Goal: Find specific page/section: Find specific page/section

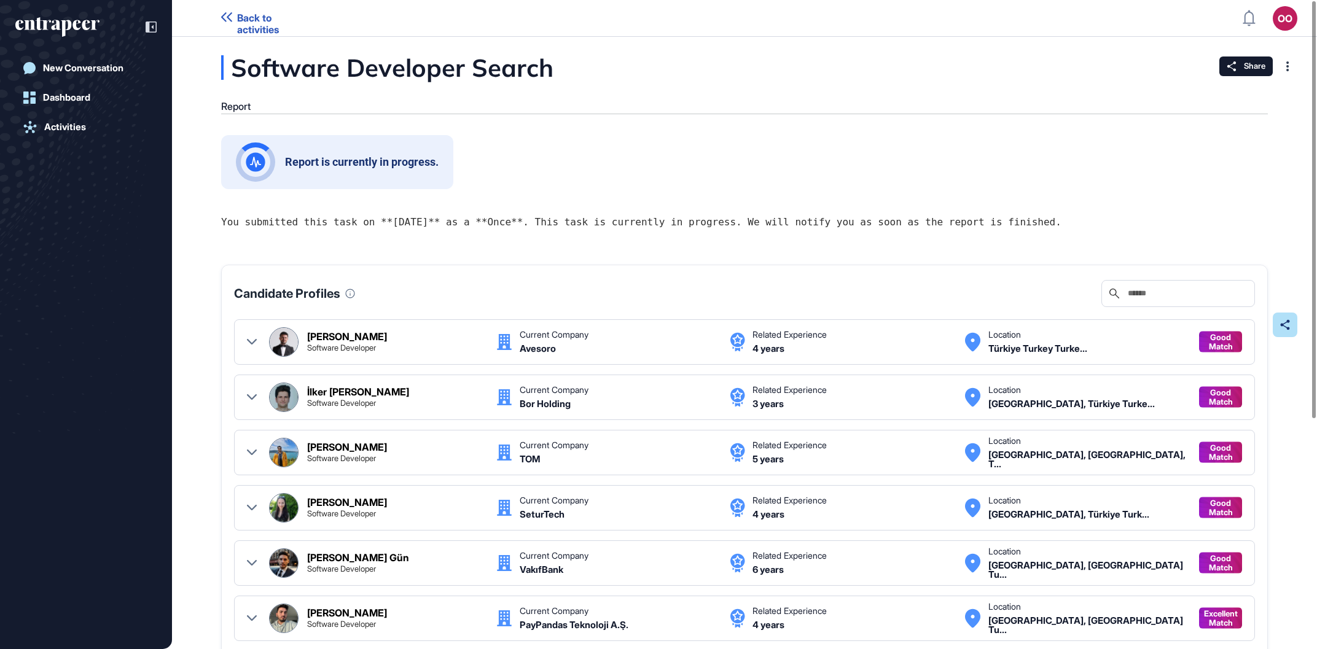
scroll to position [646, 1313]
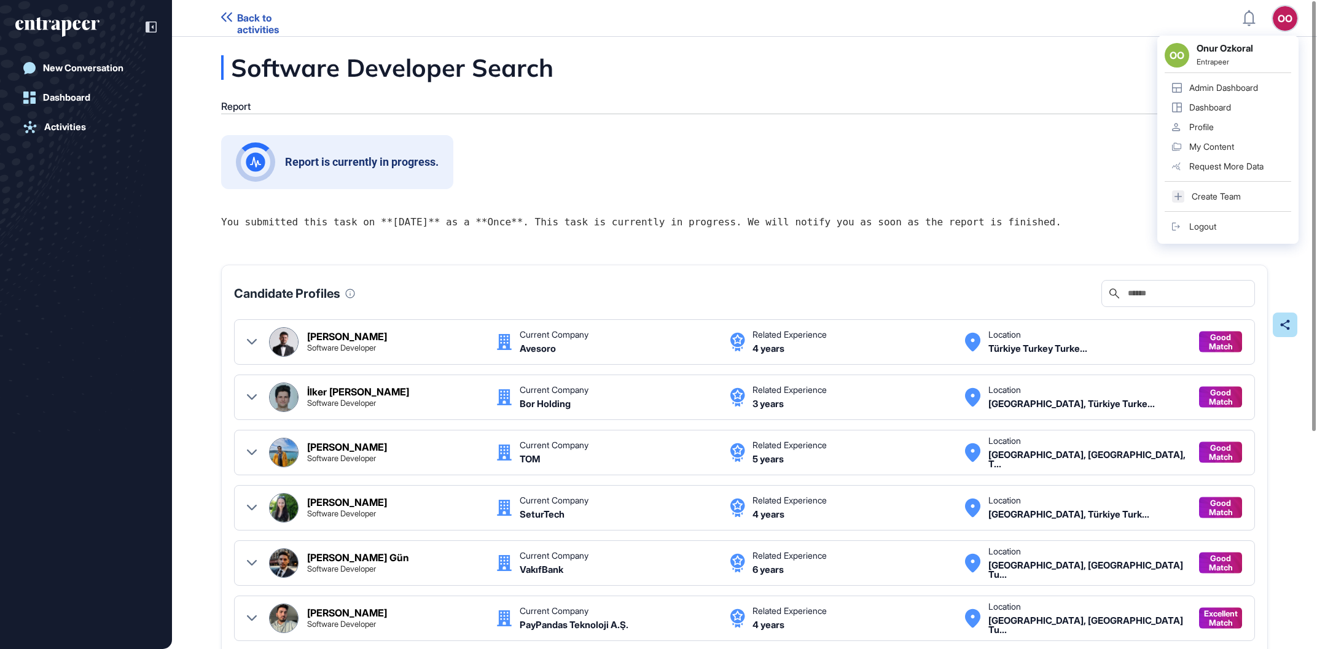
click at [1275, 13] on div "OO" at bounding box center [1285, 18] width 25 height 25
click at [1242, 87] on div "Admin Dashboard" at bounding box center [1223, 88] width 69 height 10
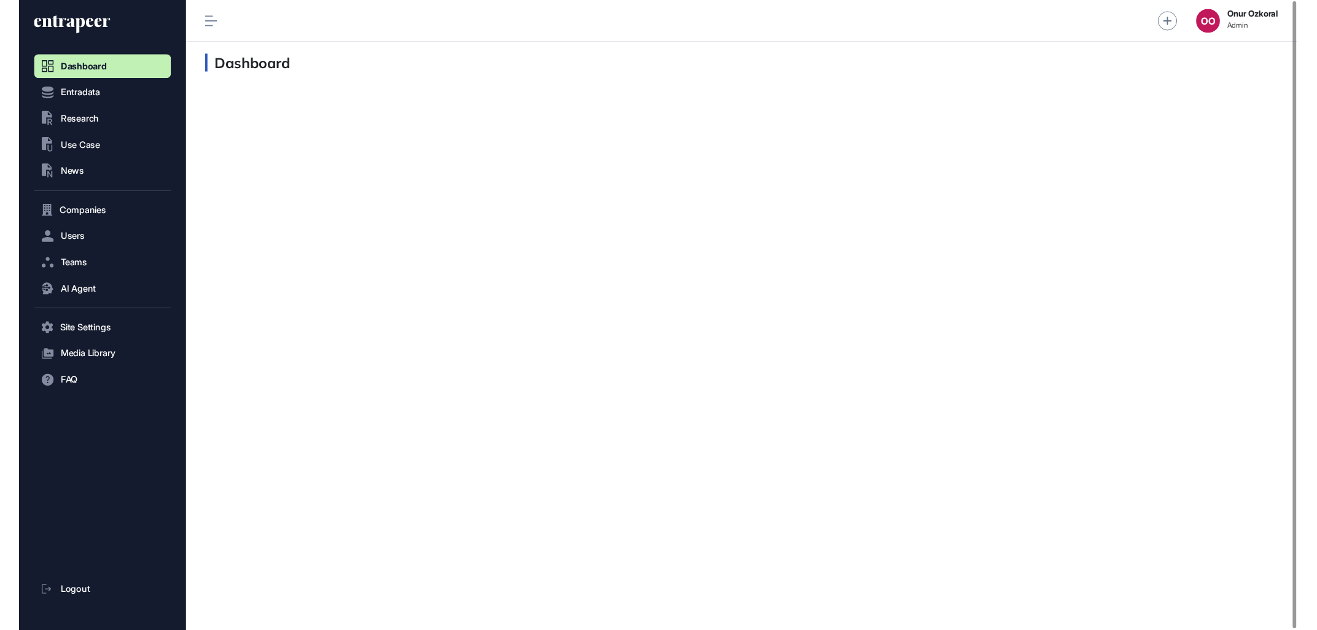
scroll to position [1, 1]
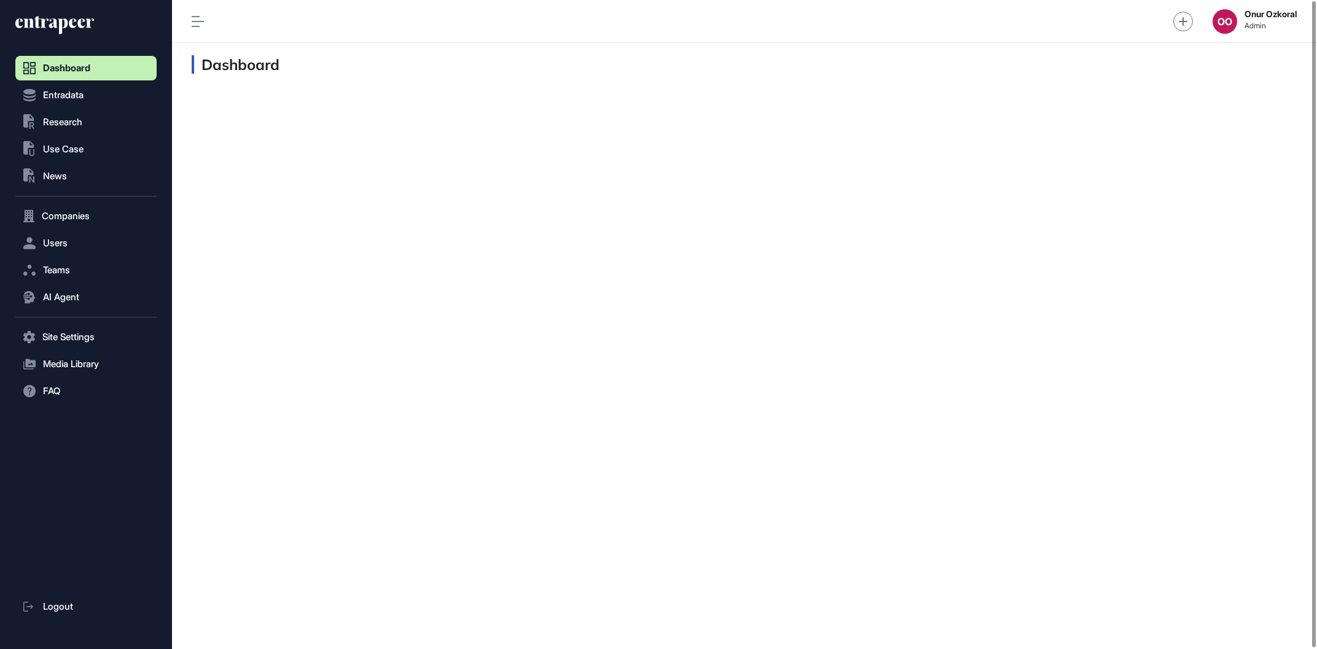
click at [246, 170] on div "Dashboard" at bounding box center [744, 346] width 1145 height 606
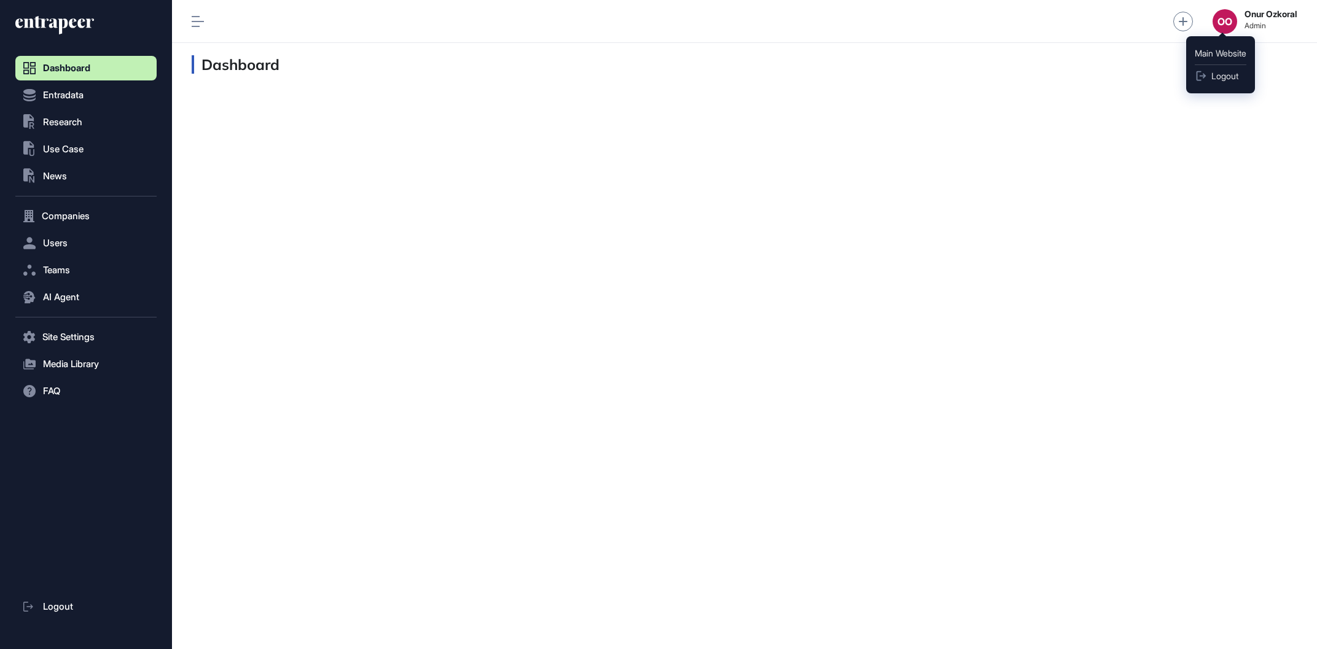
click at [1246, 36] on div "OO [PERSON_NAME] Admin" at bounding box center [744, 21] width 1145 height 43
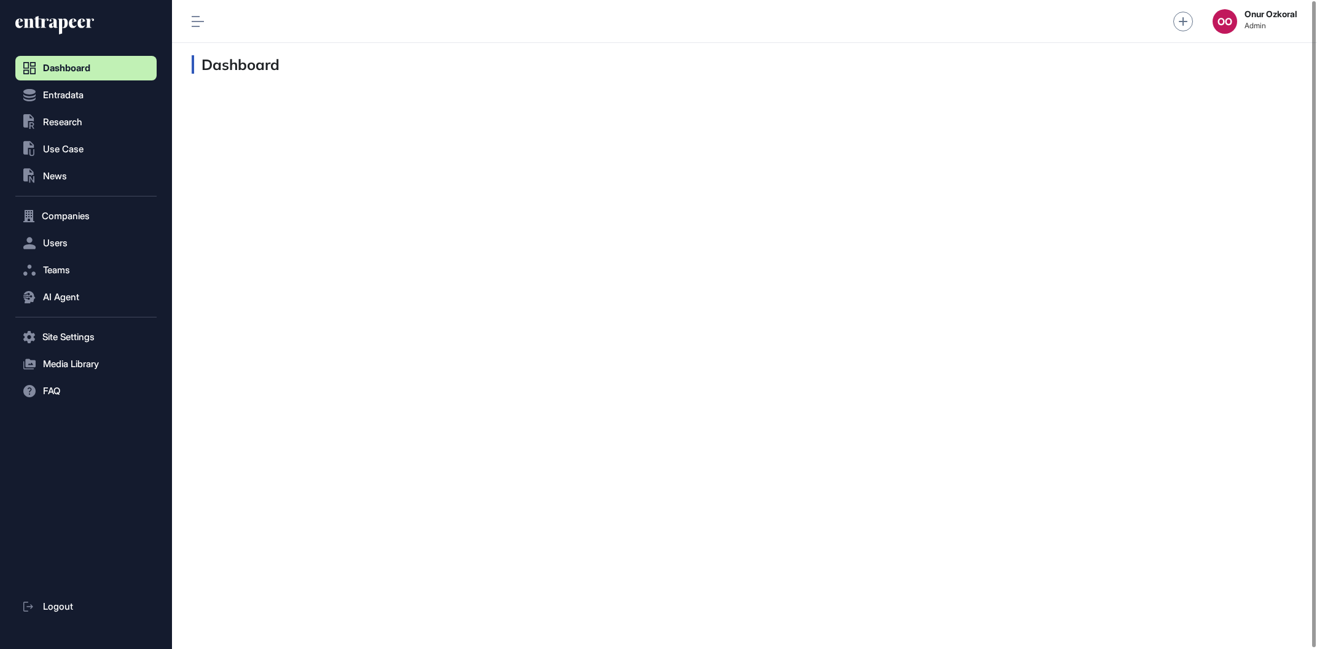
click at [200, 31] on div "OO [PERSON_NAME] Admin" at bounding box center [744, 21] width 1145 height 43
click at [641, 281] on div "Dashboard" at bounding box center [744, 346] width 1145 height 606
click at [95, 290] on button "AI Agent" at bounding box center [85, 297] width 141 height 25
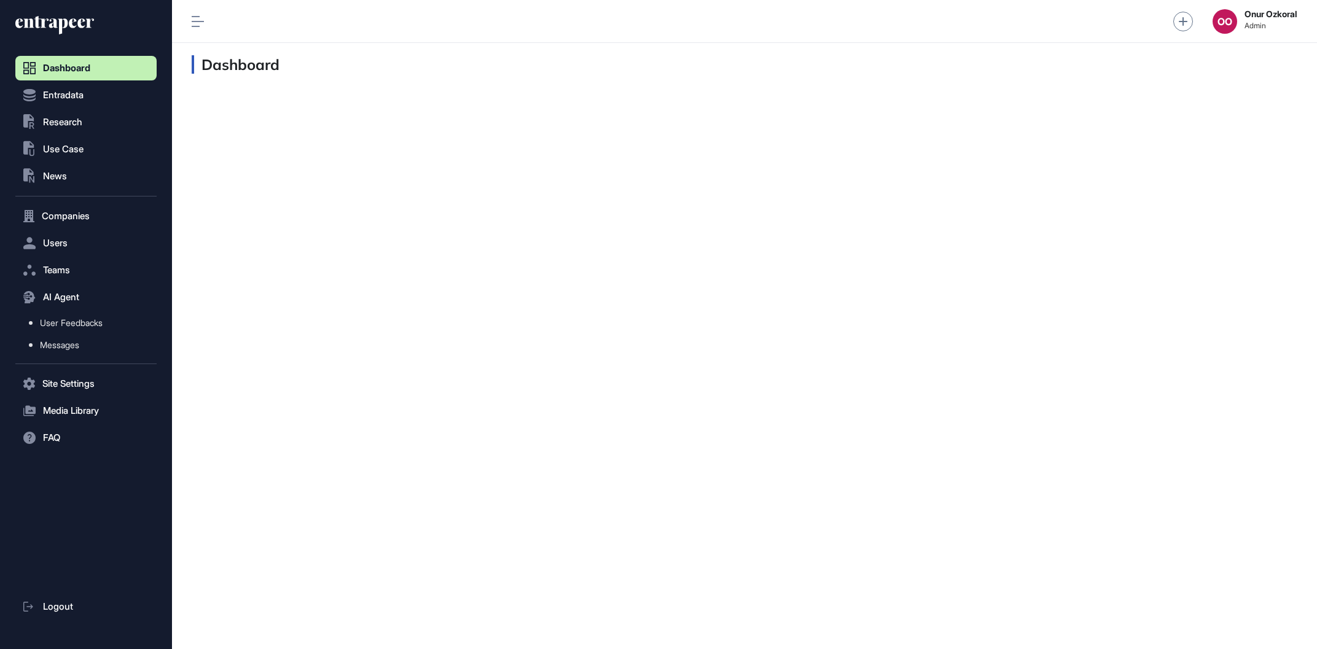
click at [534, 233] on div "Dashboard" at bounding box center [744, 346] width 1145 height 606
click at [50, 117] on button ".st0{fill:currentColor} Research" at bounding box center [85, 122] width 141 height 25
drag, startPoint x: 86, startPoint y: 190, endPoint x: 87, endPoint y: 212, distance: 21.5
click at [87, 190] on button ".st0{fill:currentColor} Use Case" at bounding box center [85, 196] width 141 height 25
click at [90, 233] on button ".st0{fill:currentColor} News" at bounding box center [85, 223] width 141 height 25
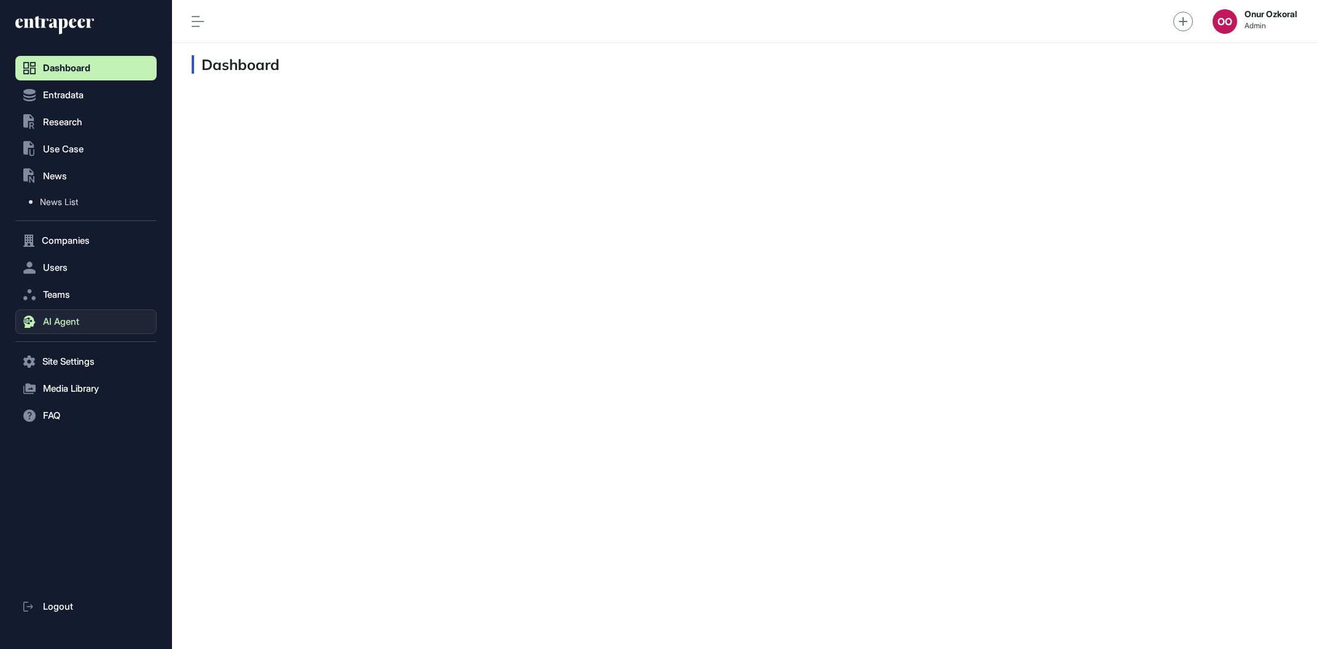
click at [151, 317] on button "AI Agent" at bounding box center [85, 322] width 141 height 25
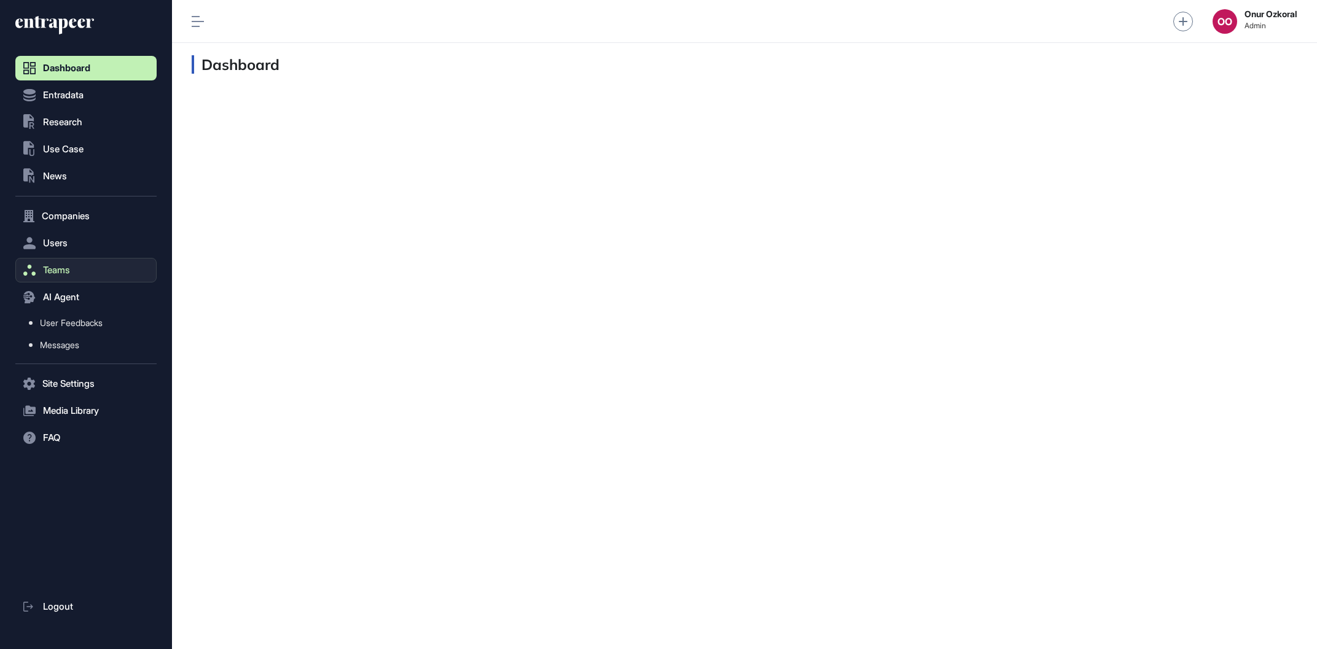
click at [123, 275] on button "Teams" at bounding box center [85, 270] width 141 height 25
click at [107, 243] on button "Users" at bounding box center [85, 243] width 141 height 25
click at [112, 217] on button "Companies" at bounding box center [85, 216] width 141 height 25
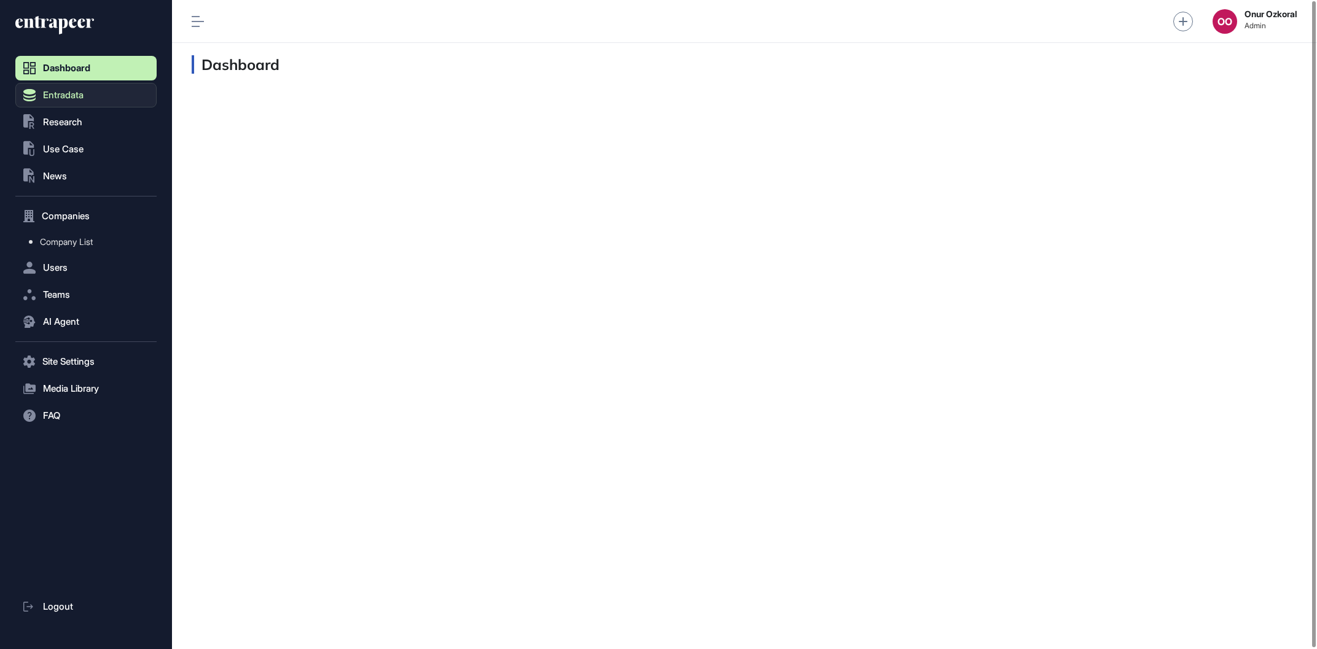
click at [131, 204] on button "Entradata" at bounding box center [85, 216] width 141 height 25
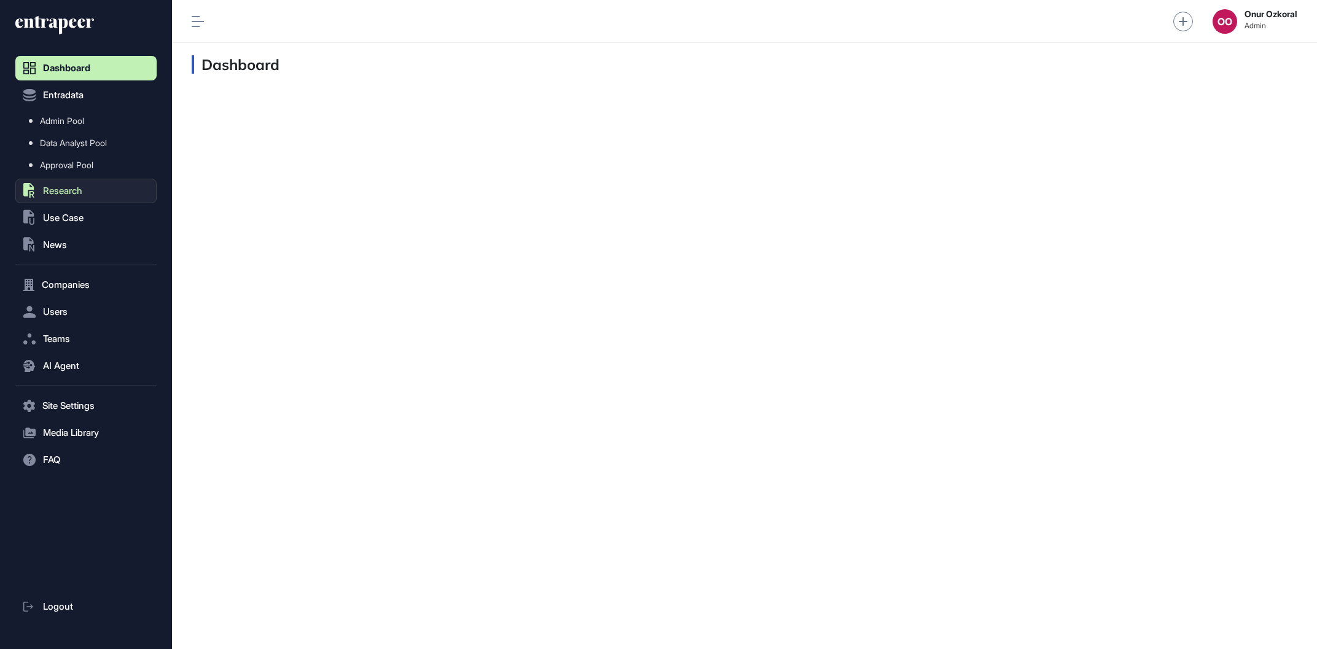
click at [87, 394] on button ".st0{fill:currentColor} Research" at bounding box center [85, 406] width 141 height 25
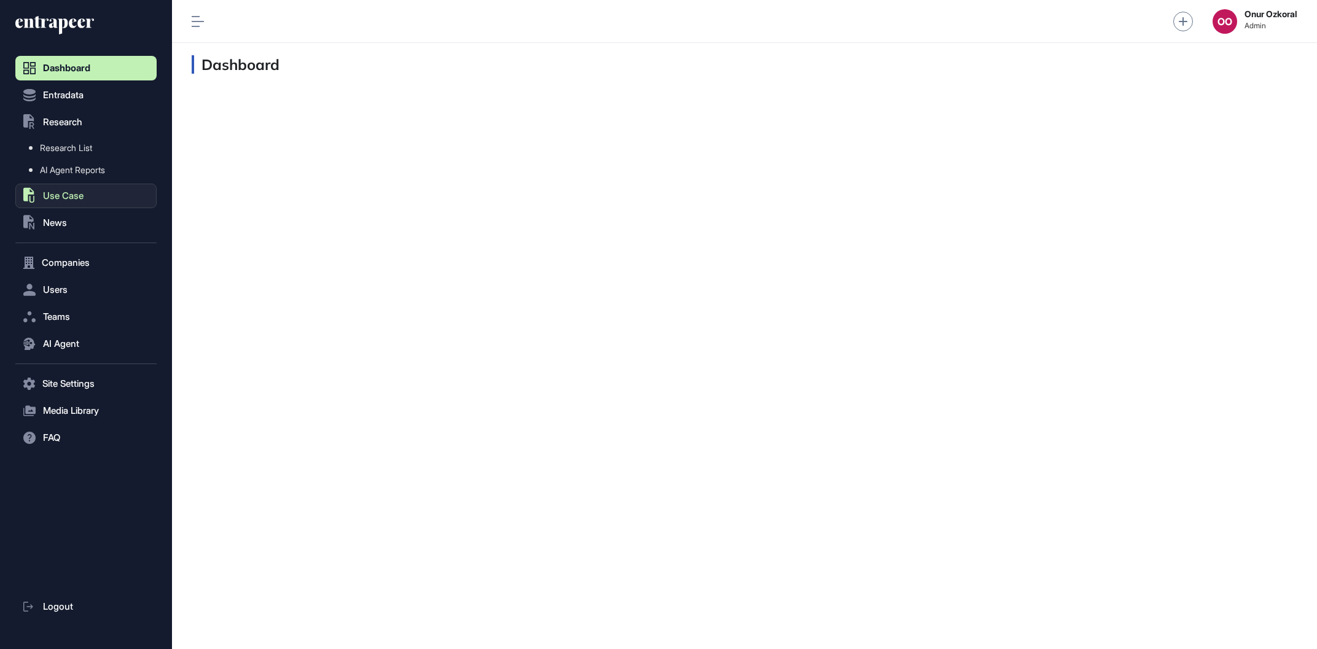
click at [96, 197] on button ".st0{fill:currentColor} Use Case" at bounding box center [85, 196] width 141 height 25
click at [87, 219] on button ".st0{fill:currentColor} News" at bounding box center [85, 223] width 141 height 25
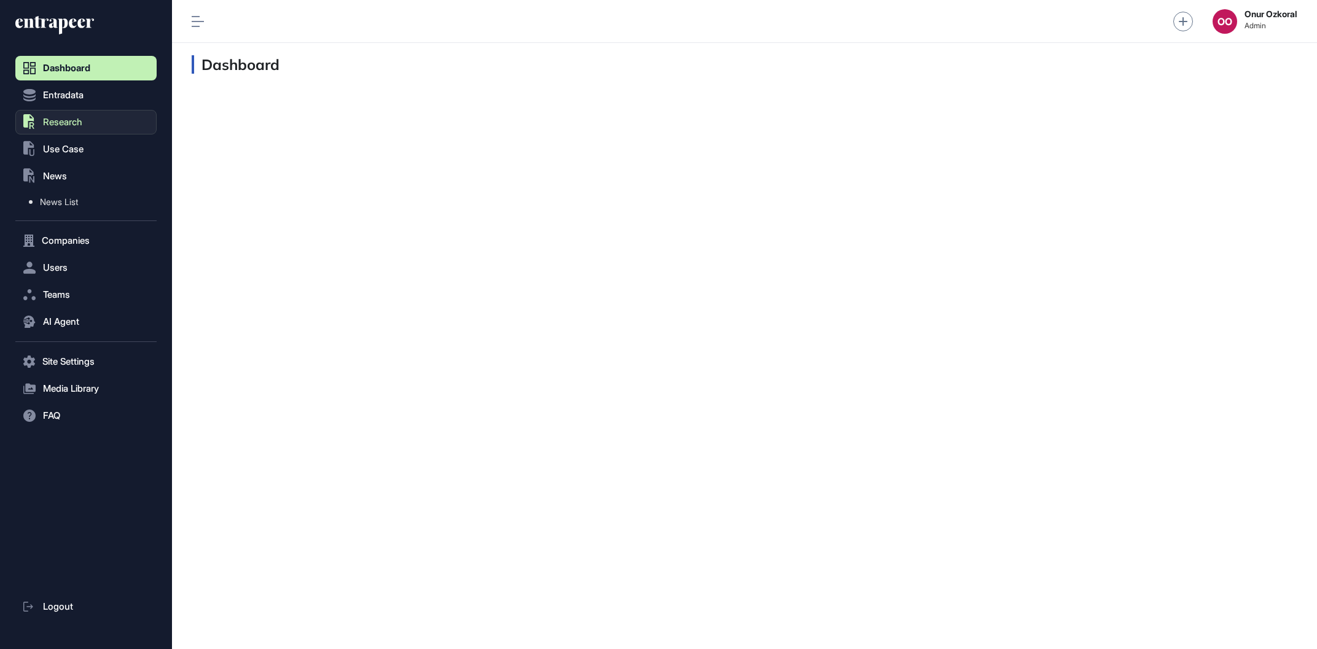
click at [87, 119] on button ".st0{fill:currentColor} Research" at bounding box center [85, 122] width 141 height 25
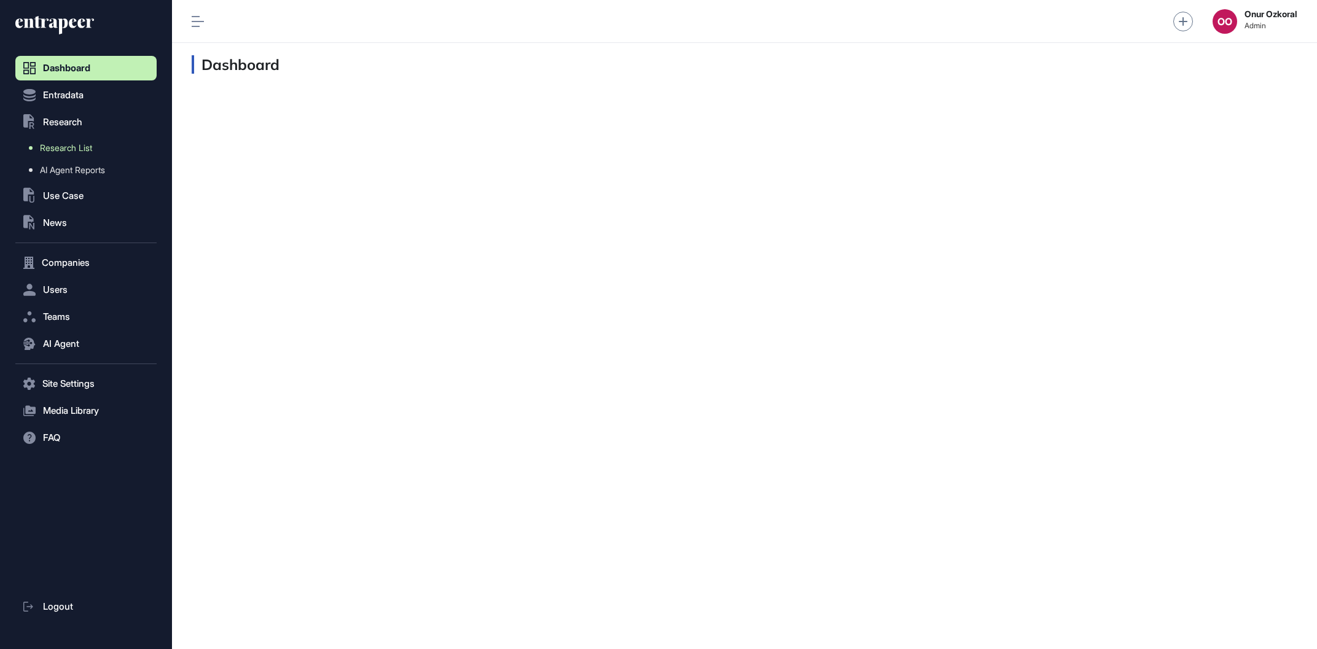
click at [84, 154] on link "Research List" at bounding box center [89, 148] width 135 height 22
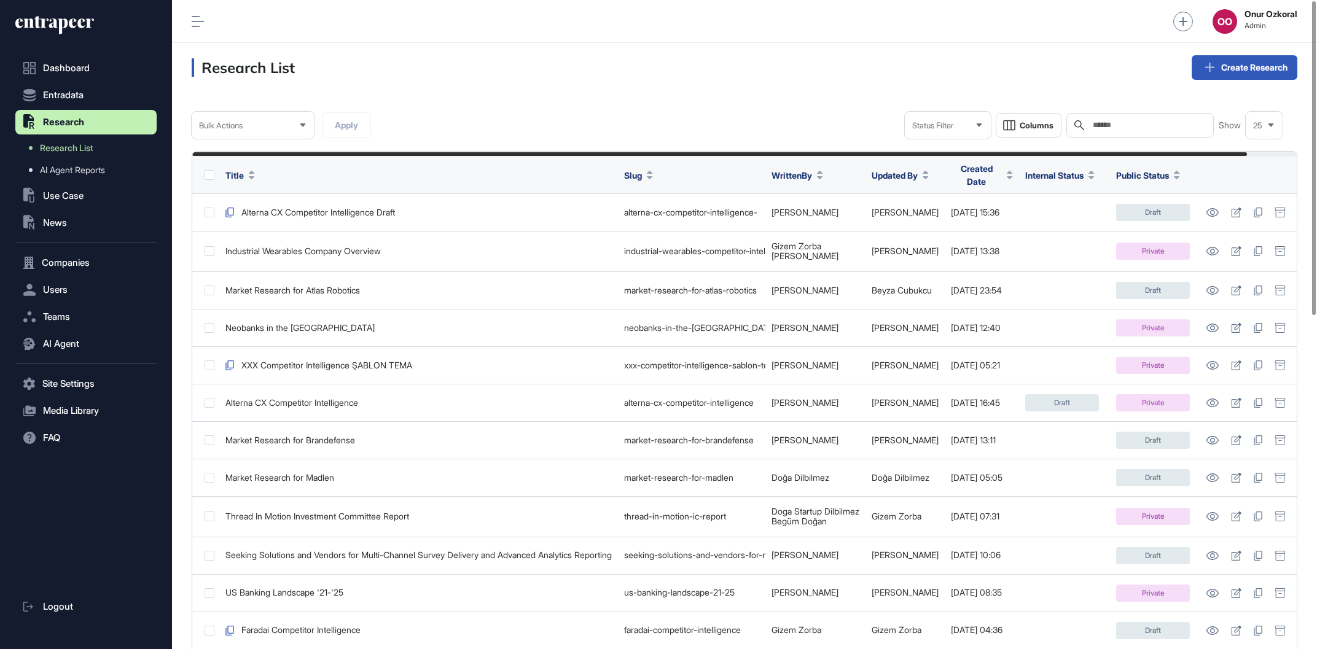
click at [1103, 115] on div "Search" at bounding box center [1139, 125] width 147 height 25
click at [1109, 118] on div "Search" at bounding box center [1139, 125] width 147 height 25
type input "*******"
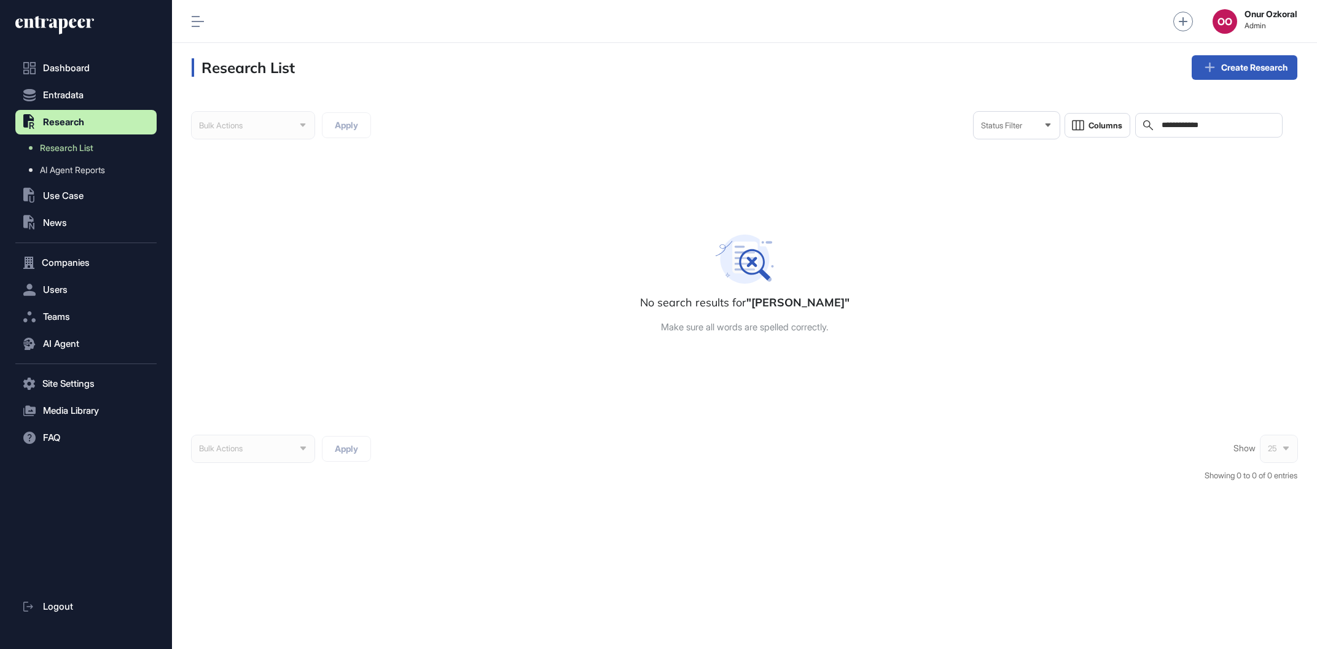
type input "**********"
click at [317, 432] on div "**********" at bounding box center [745, 303] width 1106 height 382
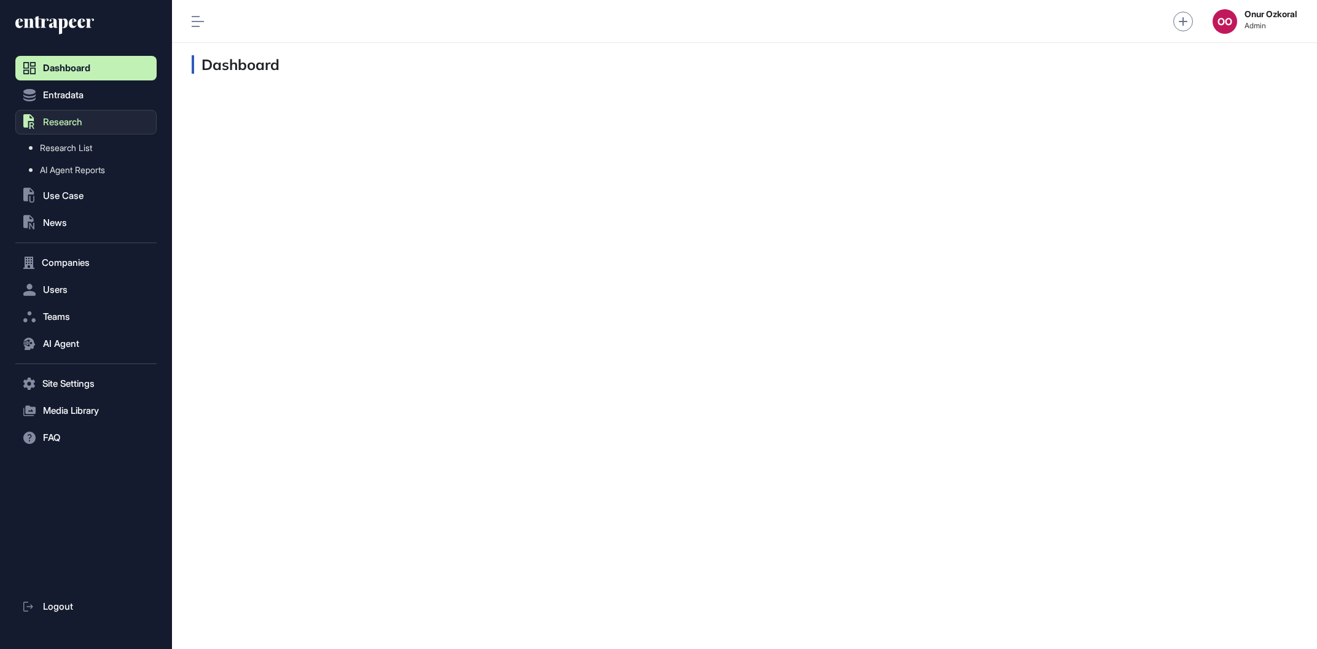
click at [90, 119] on button ".st0{fill:currentColor} Research" at bounding box center [85, 122] width 141 height 25
click at [104, 165] on link "AI Agent Reports" at bounding box center [89, 170] width 135 height 22
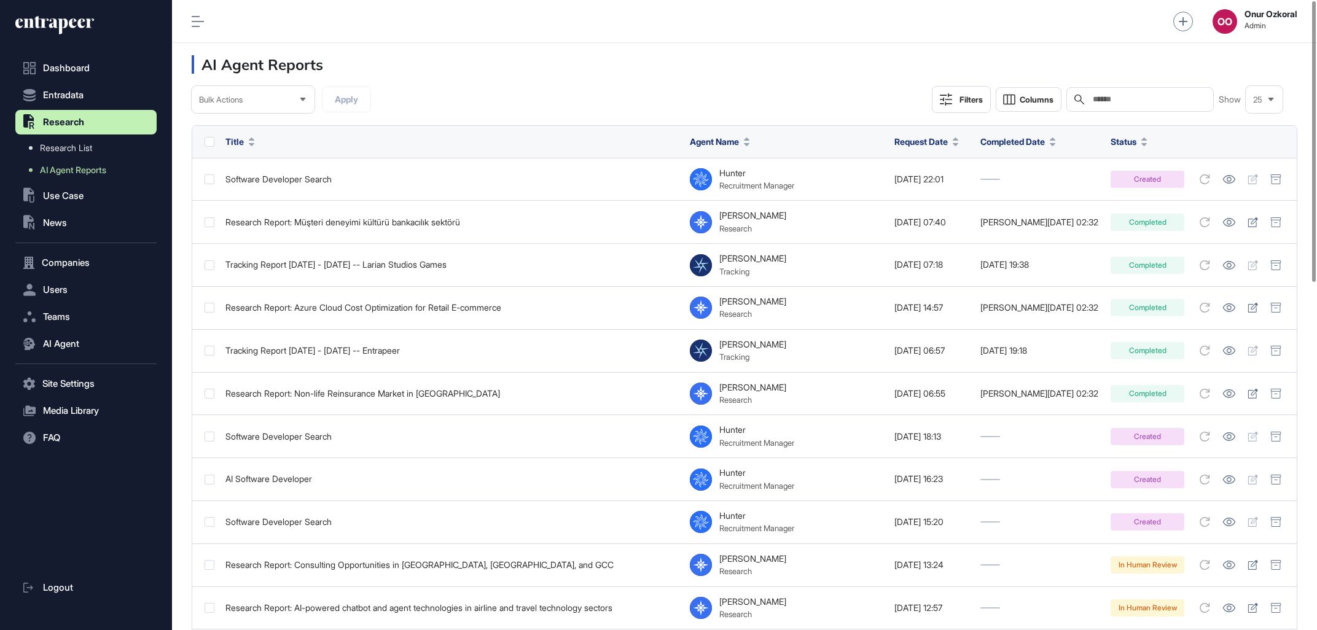
scroll to position [602, 137]
